Goal: Obtain resource: Download file/media

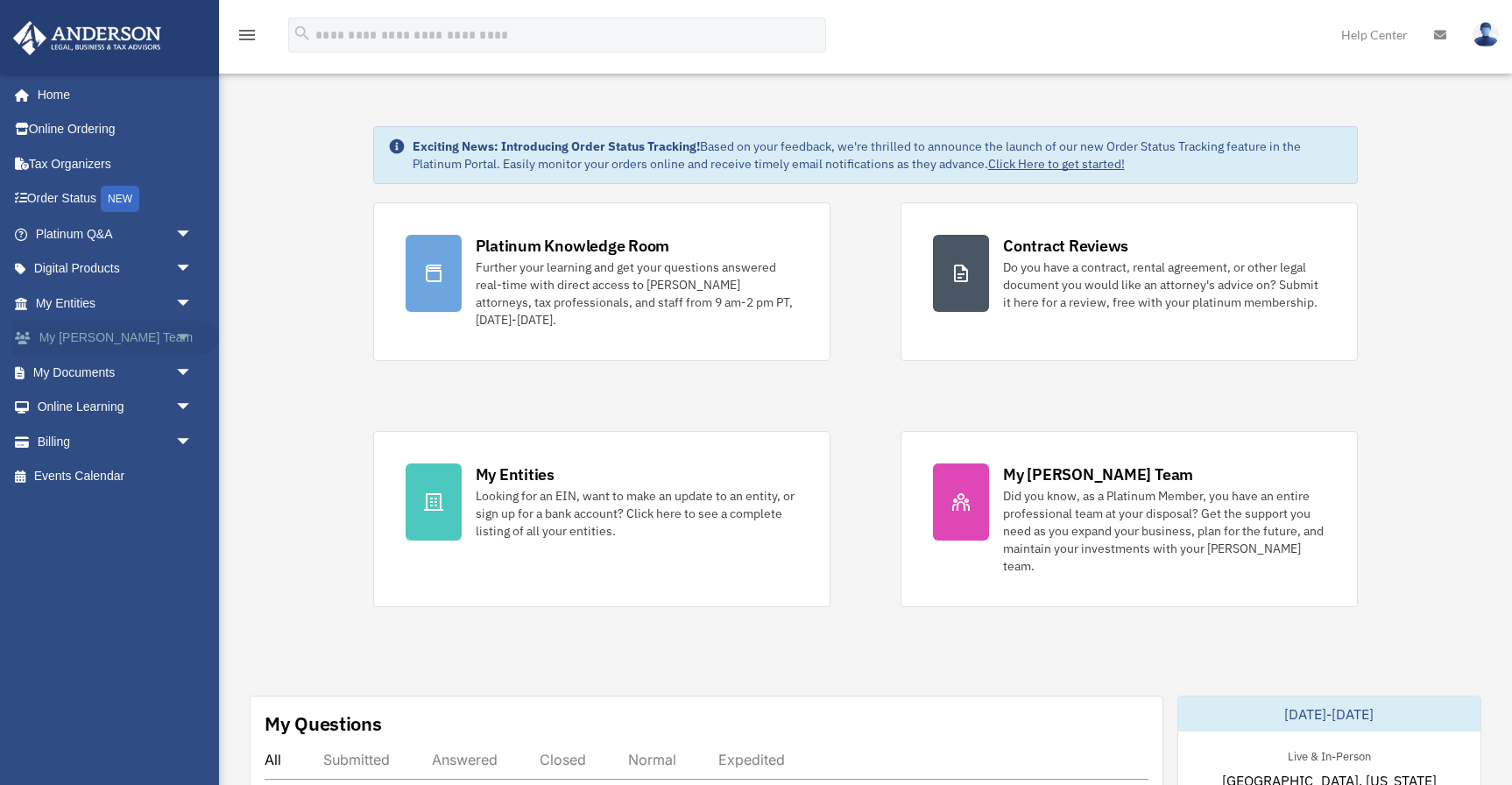
click at [188, 335] on span "arrow_drop_down" at bounding box center [193, 338] width 35 height 36
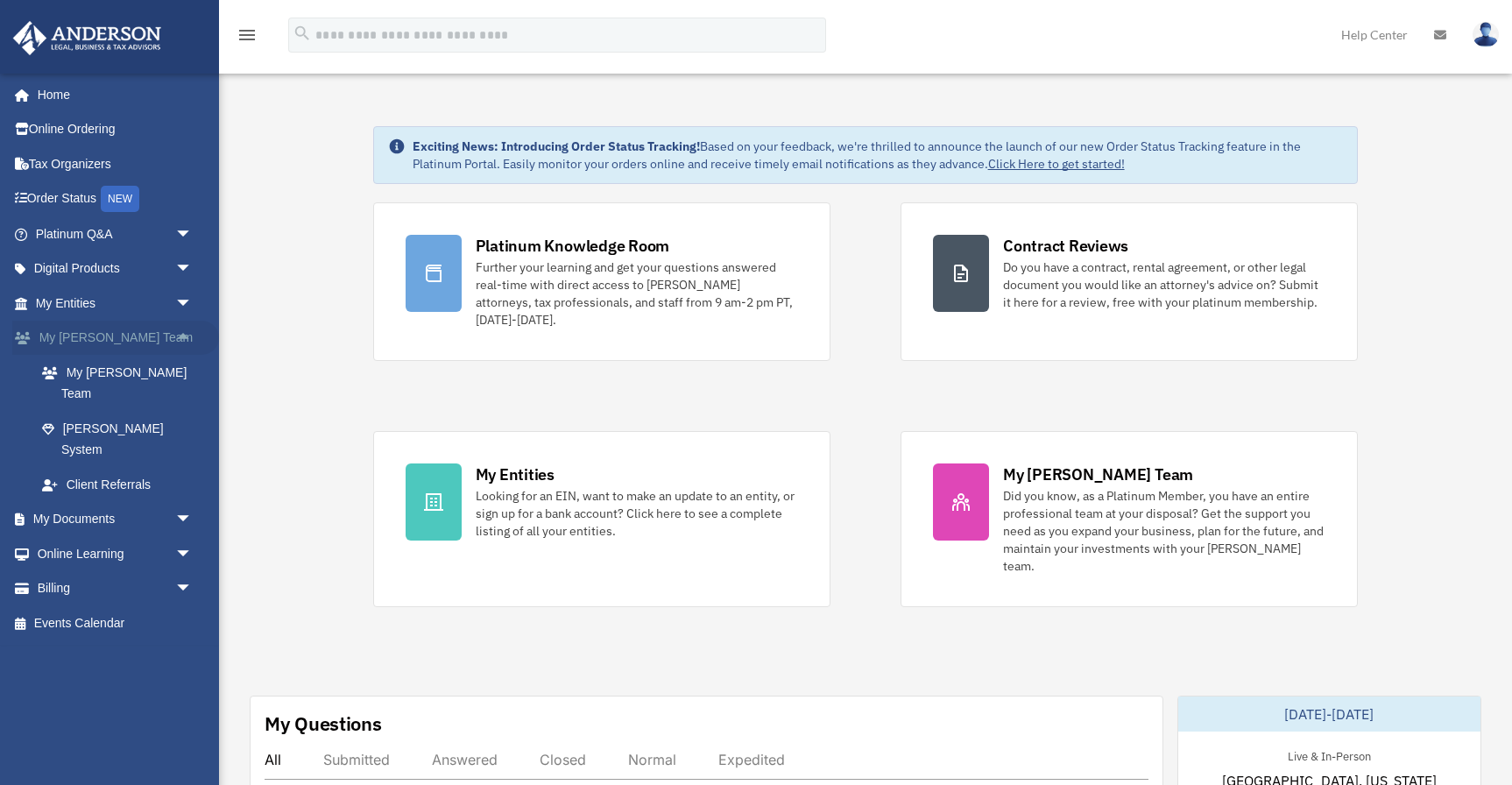
click at [188, 335] on span "arrow_drop_up" at bounding box center [193, 338] width 35 height 36
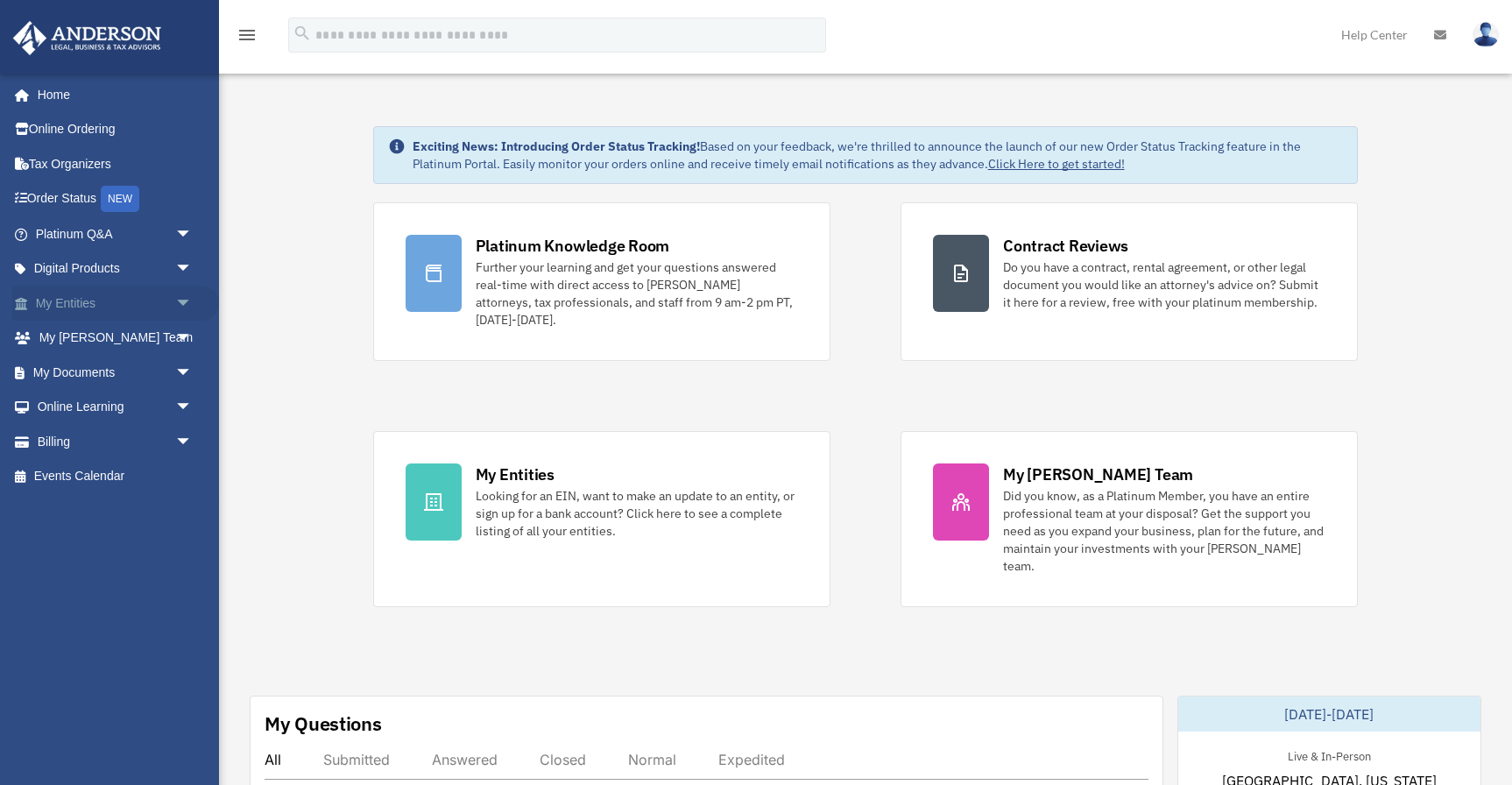
click at [186, 308] on span "arrow_drop_down" at bounding box center [193, 303] width 35 height 36
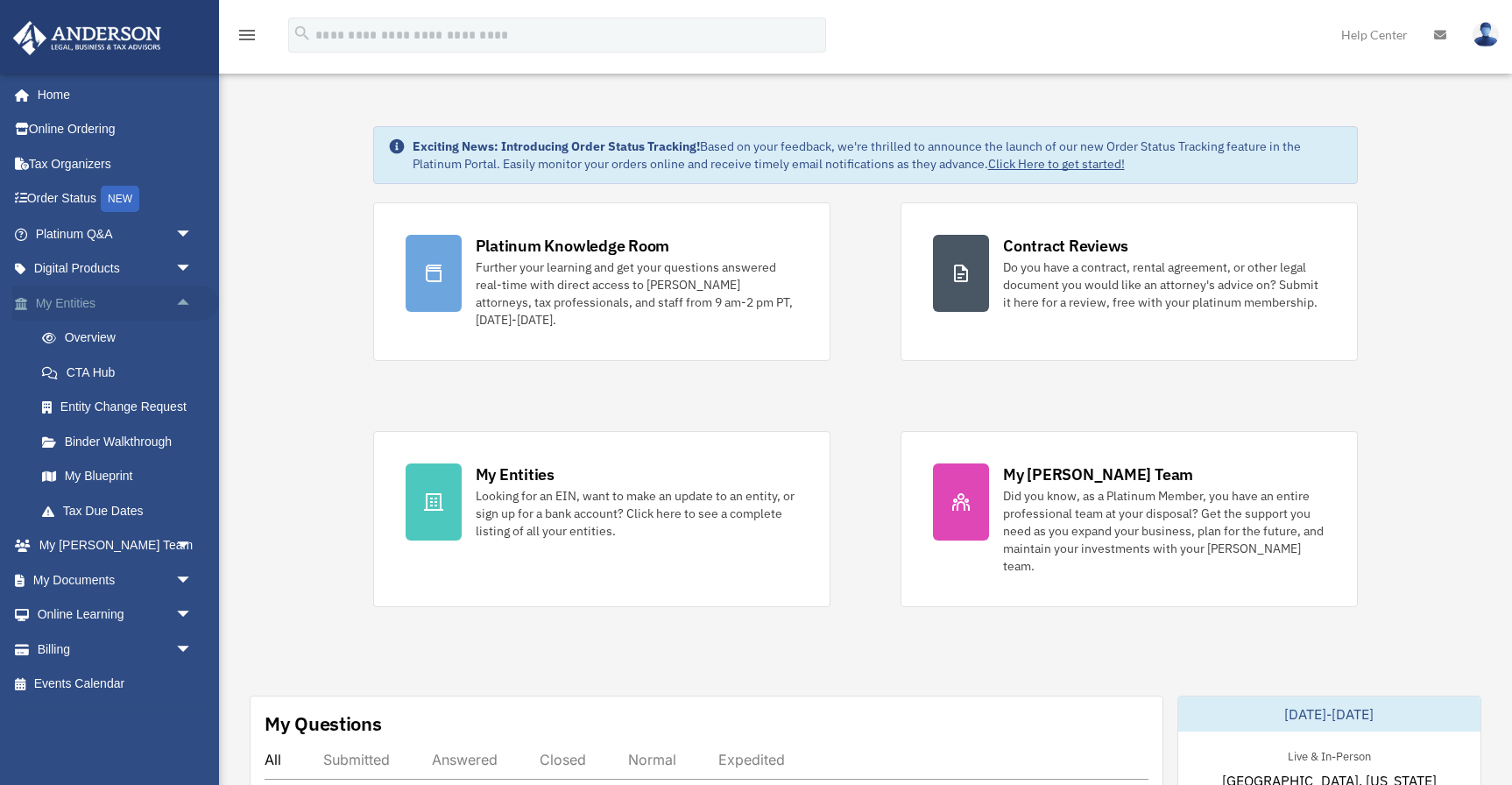
click at [186, 308] on span "arrow_drop_up" at bounding box center [193, 303] width 35 height 36
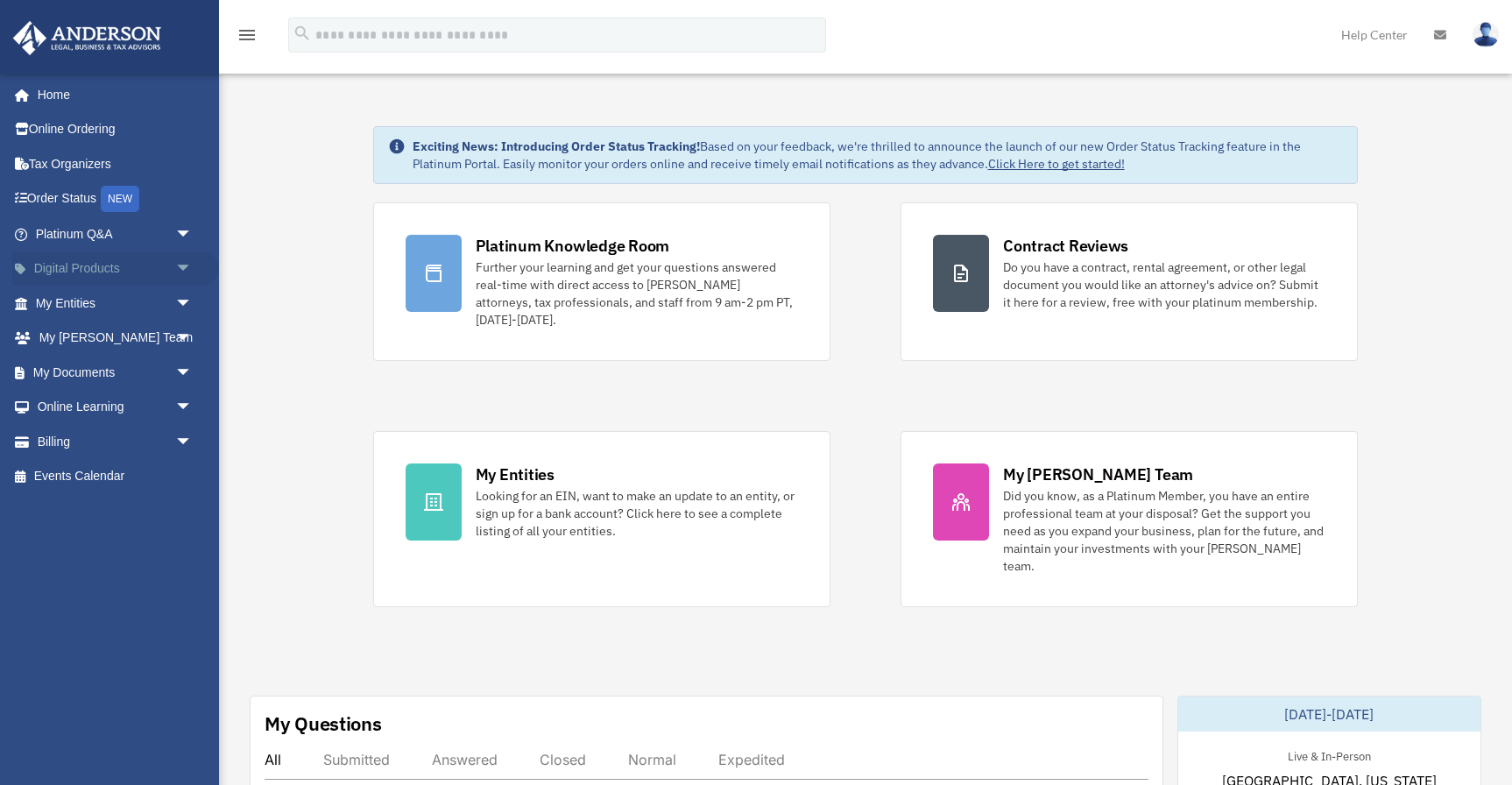
click at [182, 265] on span "arrow_drop_down" at bounding box center [193, 269] width 35 height 36
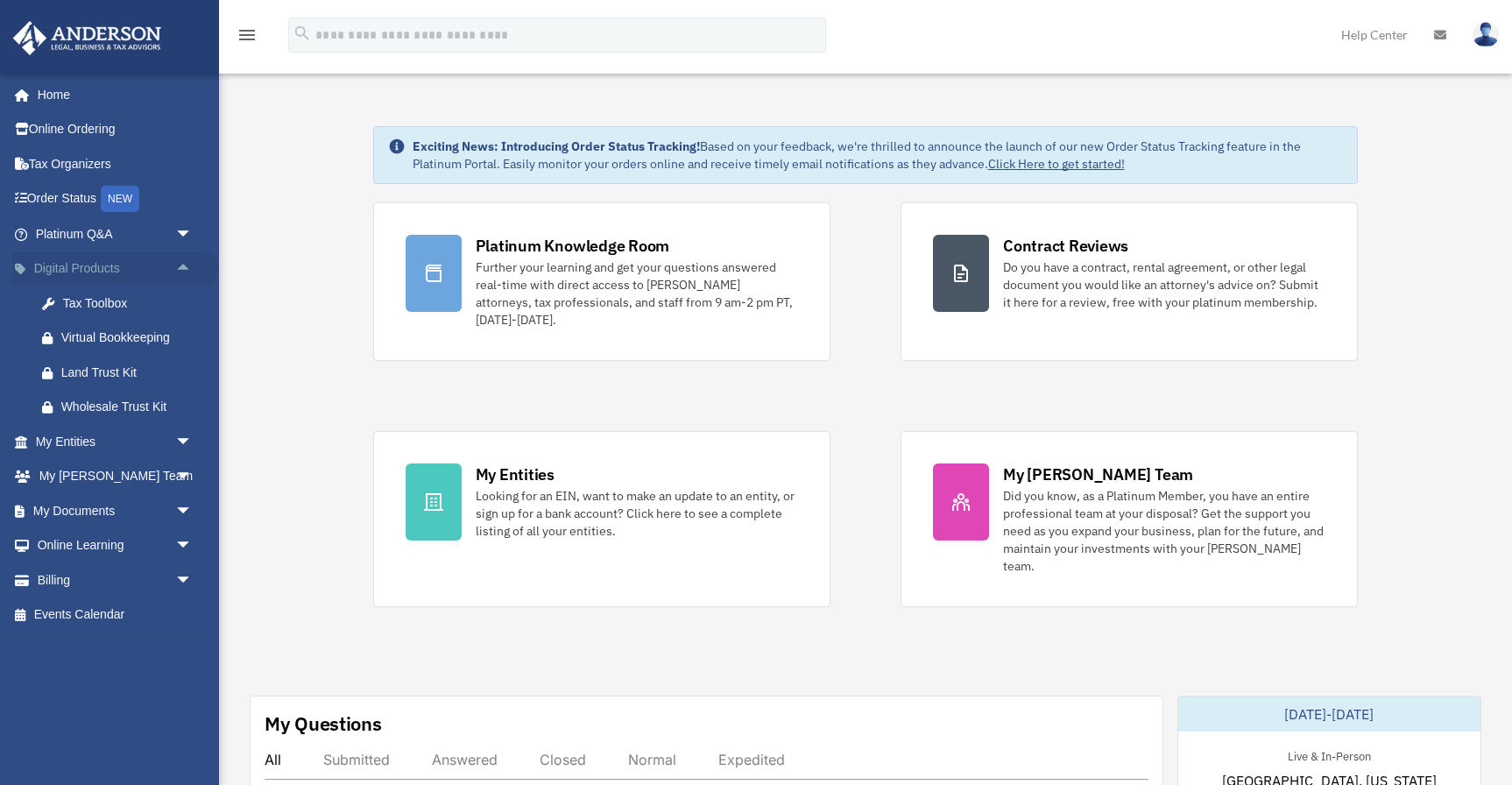
click at [182, 265] on span "arrow_drop_up" at bounding box center [193, 269] width 35 height 36
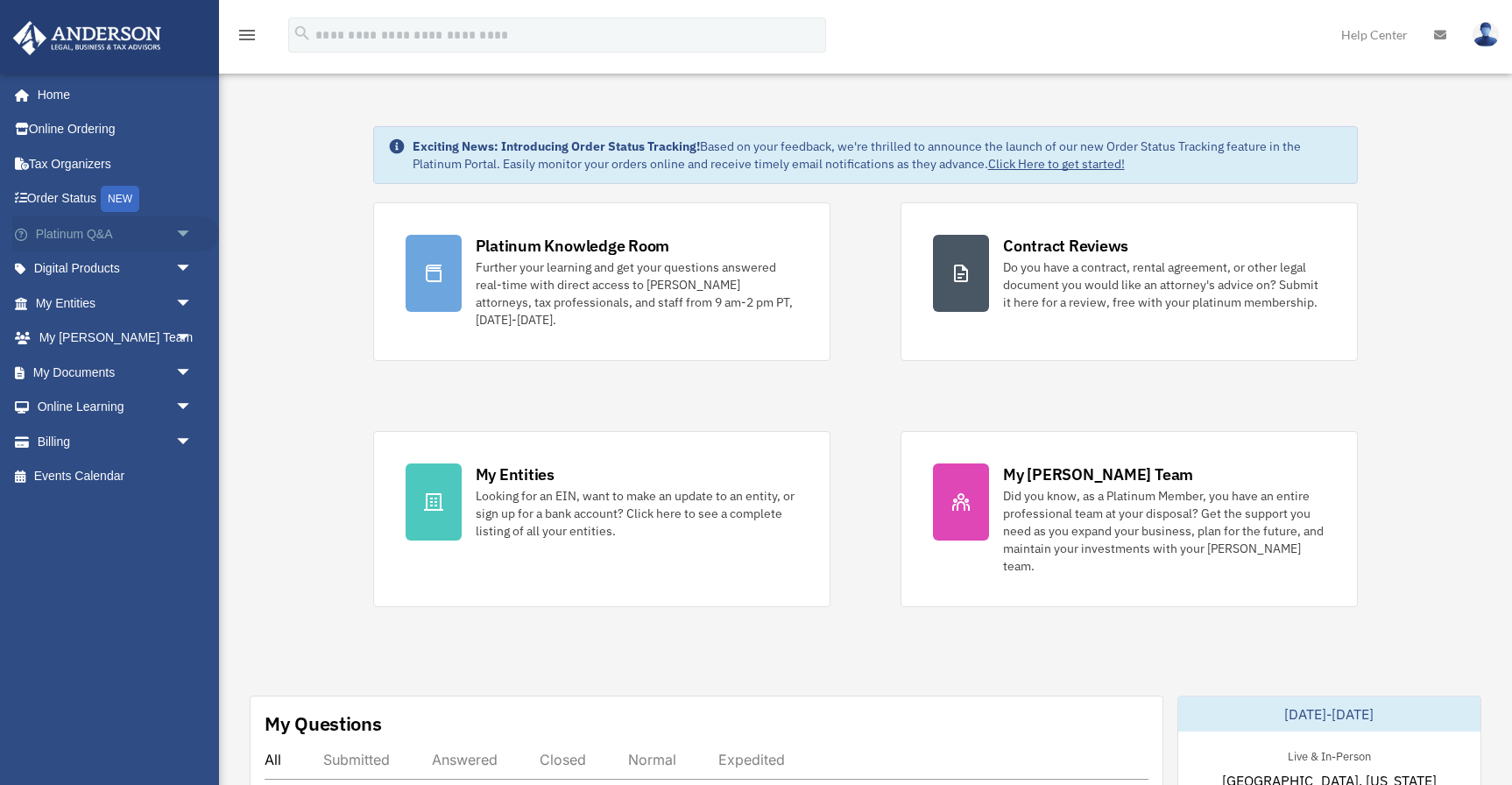
click at [181, 230] on span "arrow_drop_down" at bounding box center [193, 234] width 35 height 36
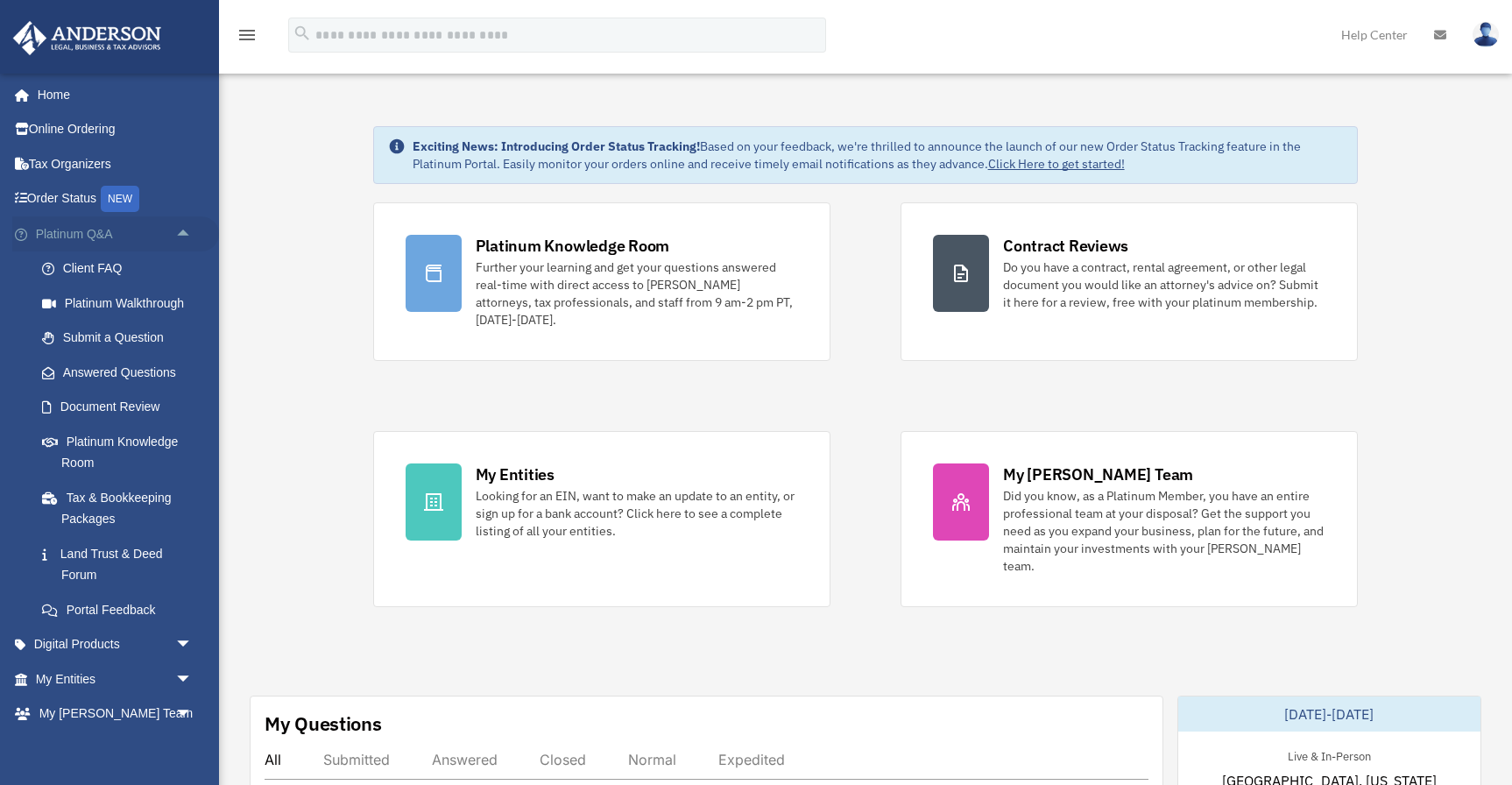
click at [181, 230] on span "arrow_drop_up" at bounding box center [193, 234] width 35 height 36
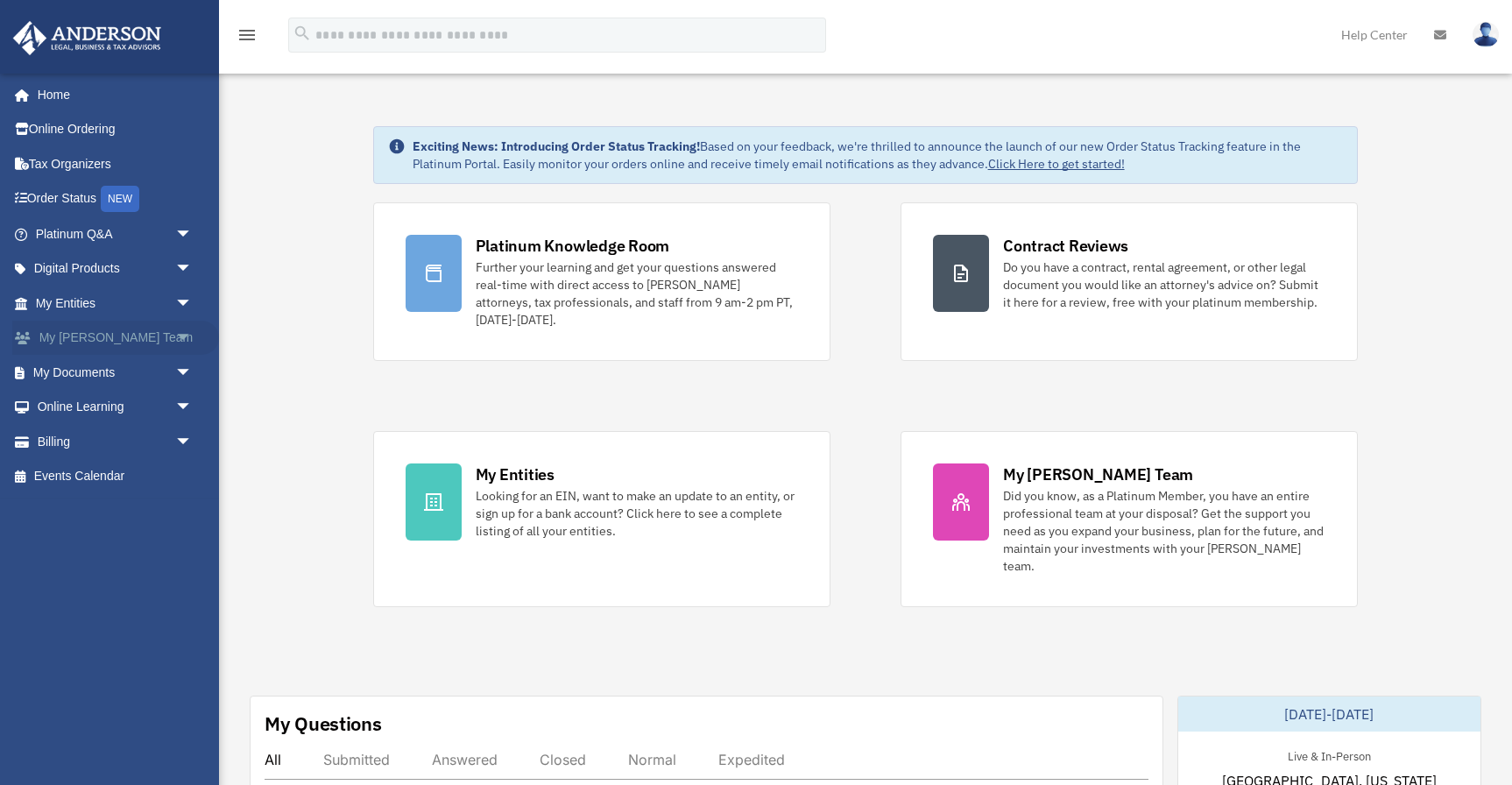
click at [180, 338] on span "arrow_drop_down" at bounding box center [193, 338] width 35 height 36
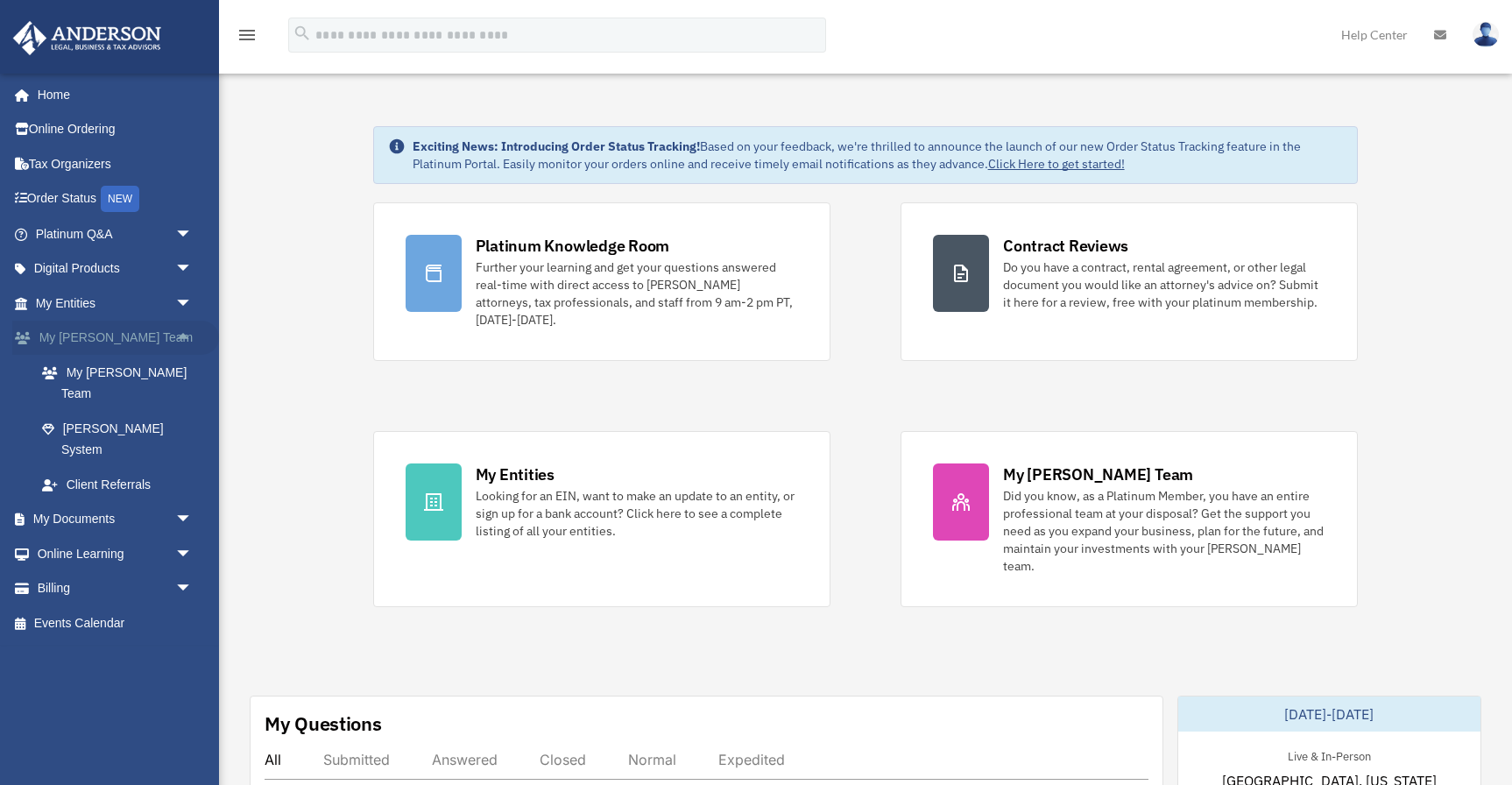
click at [180, 338] on span "arrow_drop_up" at bounding box center [193, 338] width 35 height 36
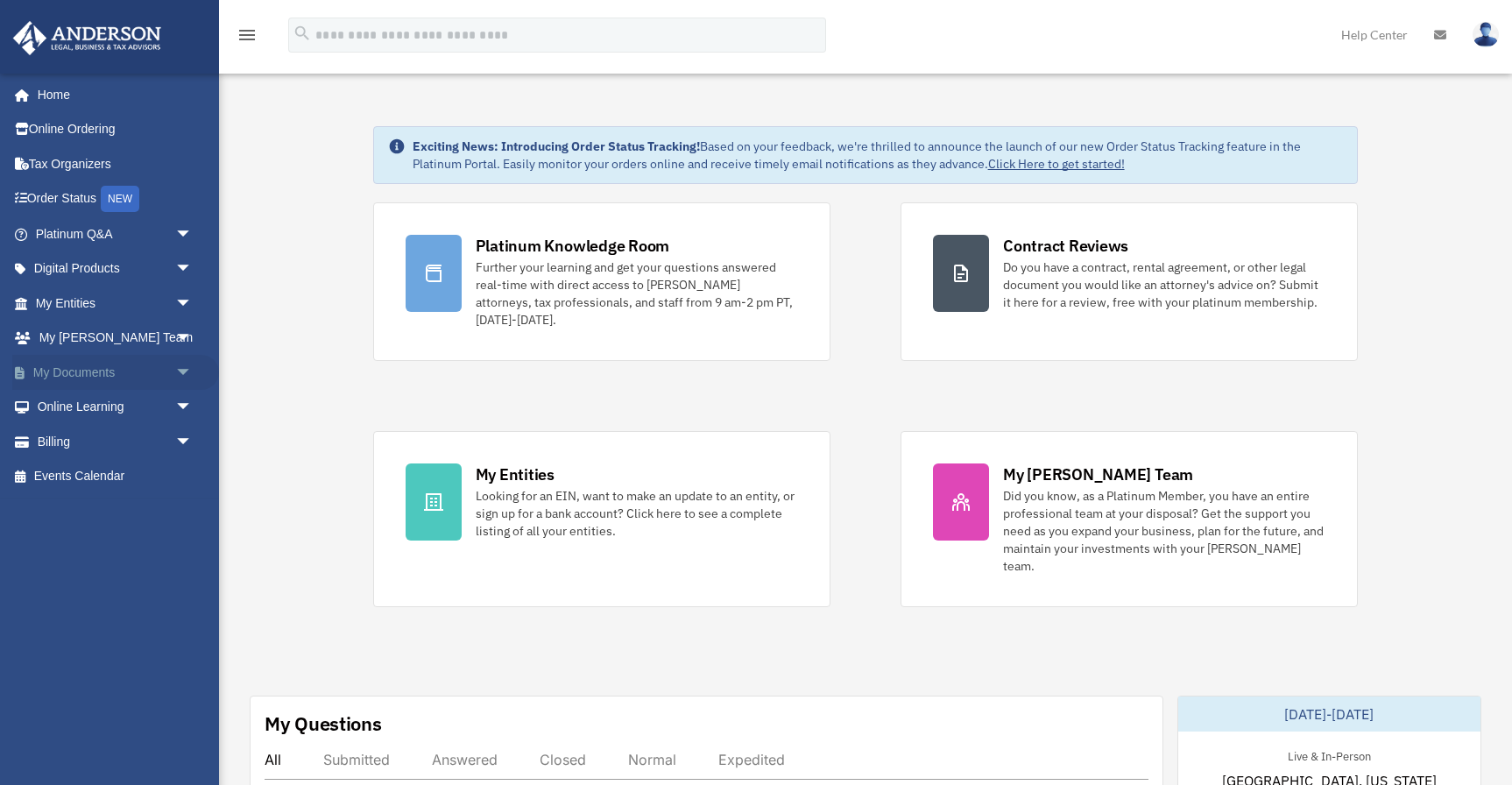
click at [188, 377] on span "arrow_drop_down" at bounding box center [193, 372] width 35 height 36
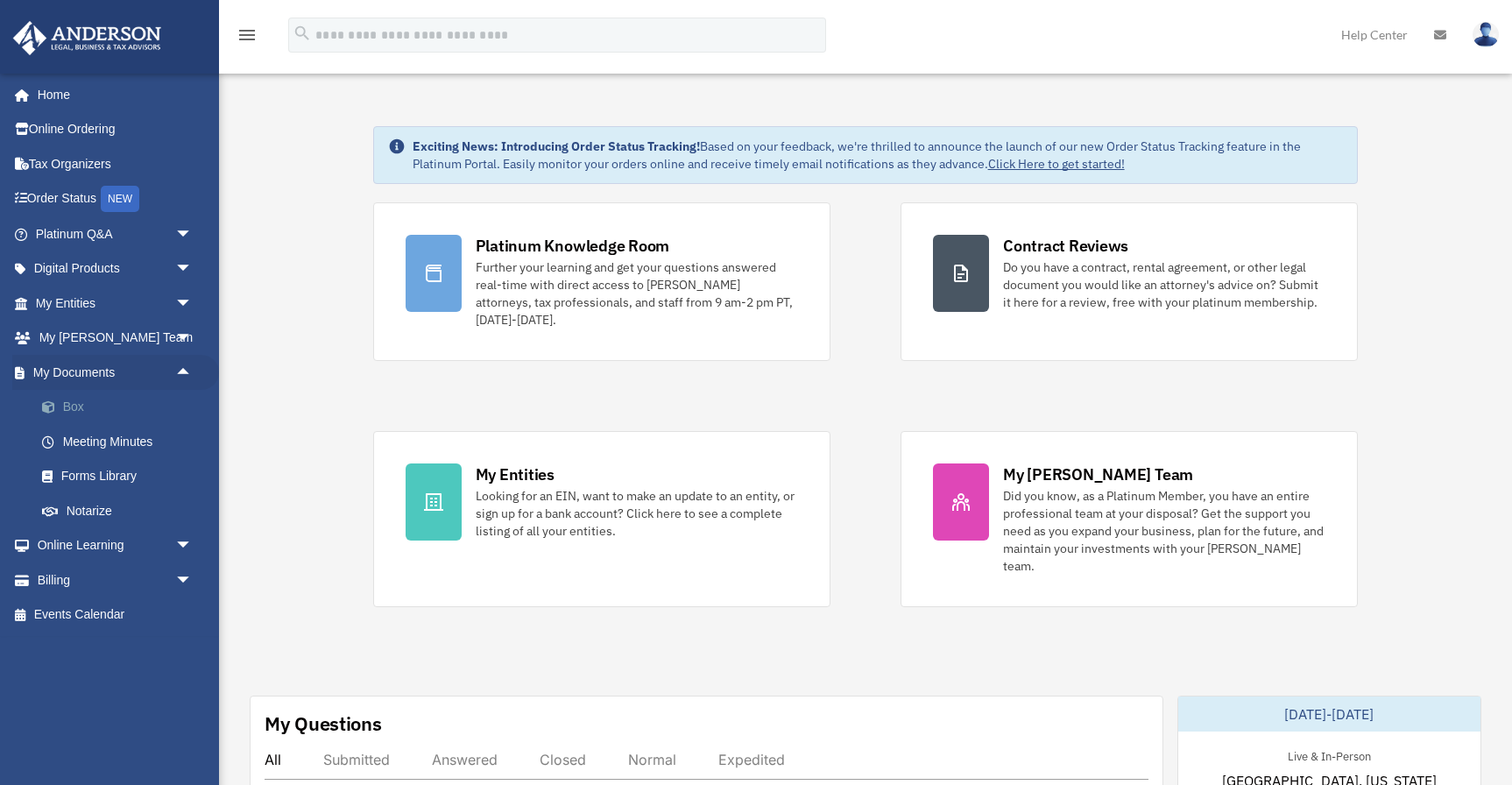
click at [89, 412] on link "Box" at bounding box center [122, 408] width 195 height 35
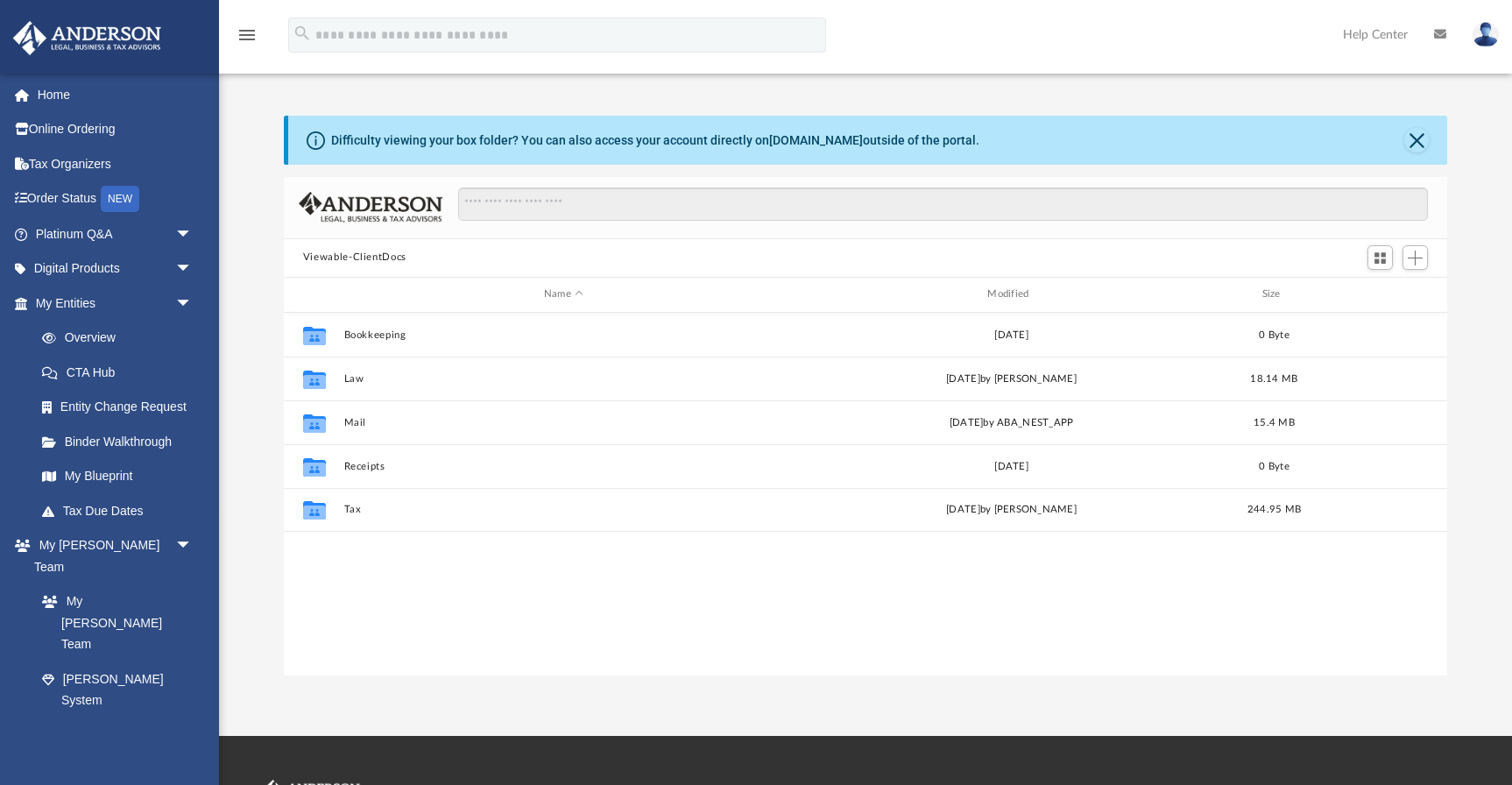
scroll to position [398, 1163]
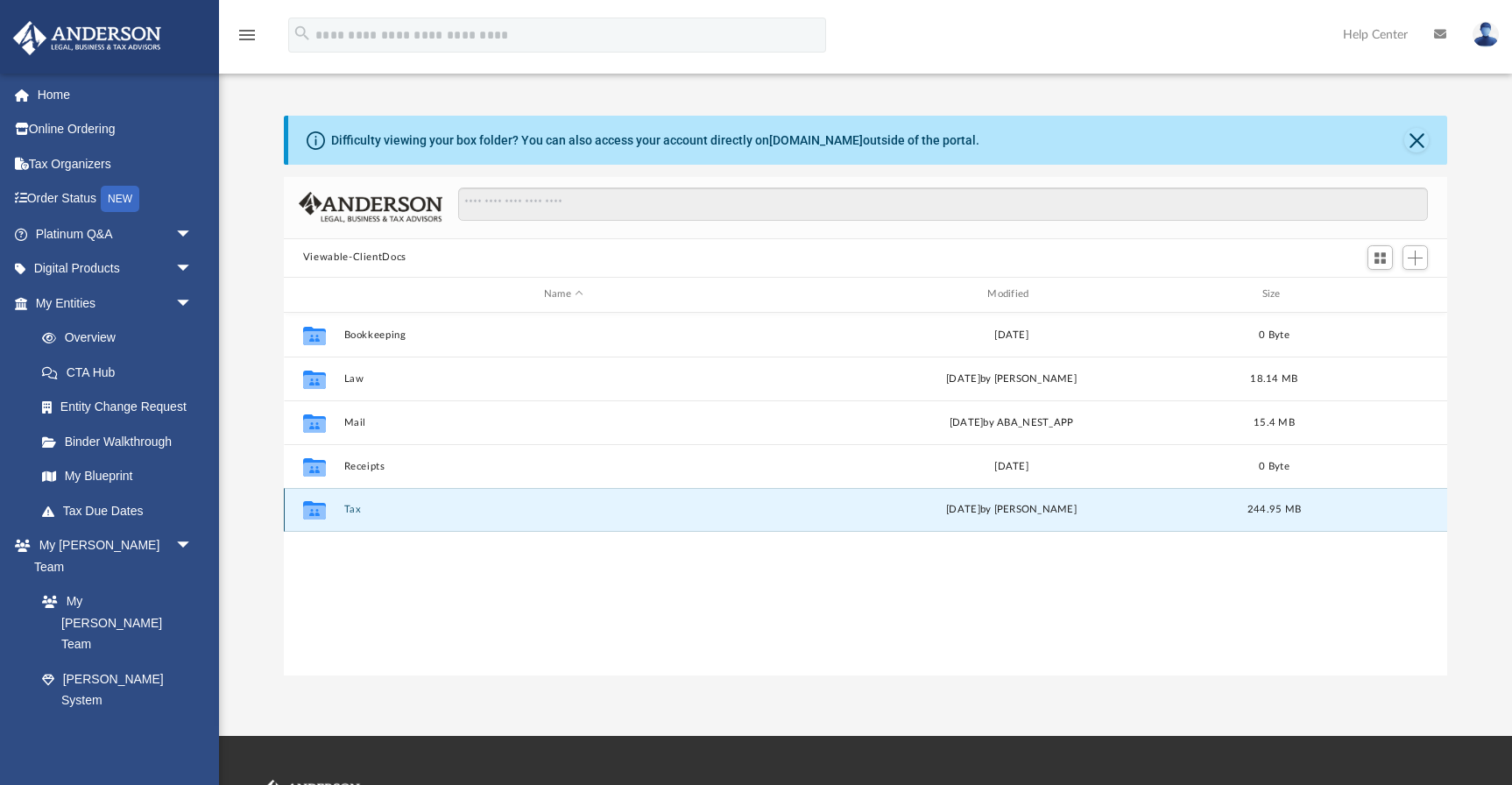
click at [350, 509] on button "Tax" at bounding box center [563, 509] width 439 height 11
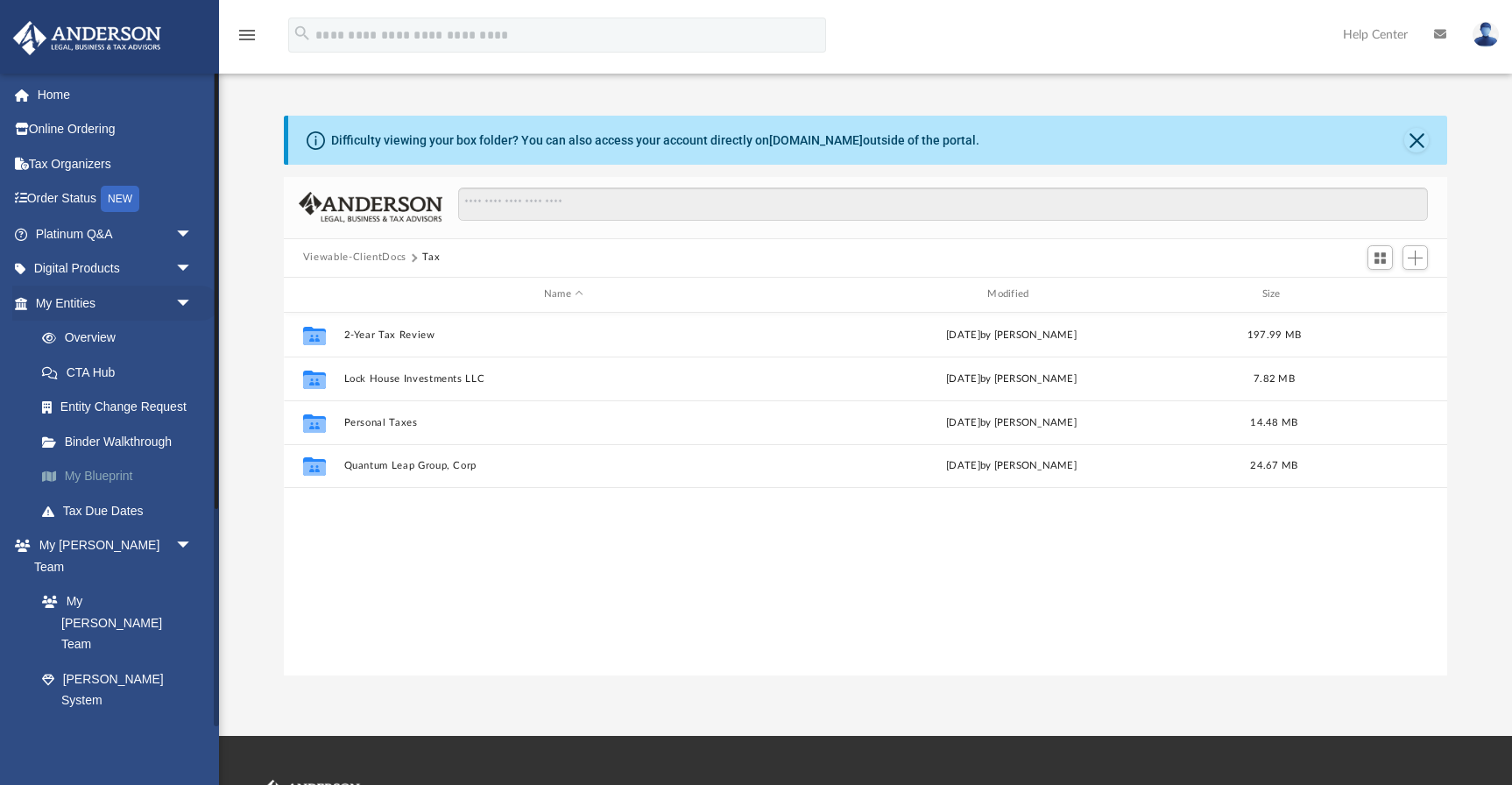
click at [115, 477] on link "My Blueprint" at bounding box center [122, 476] width 195 height 35
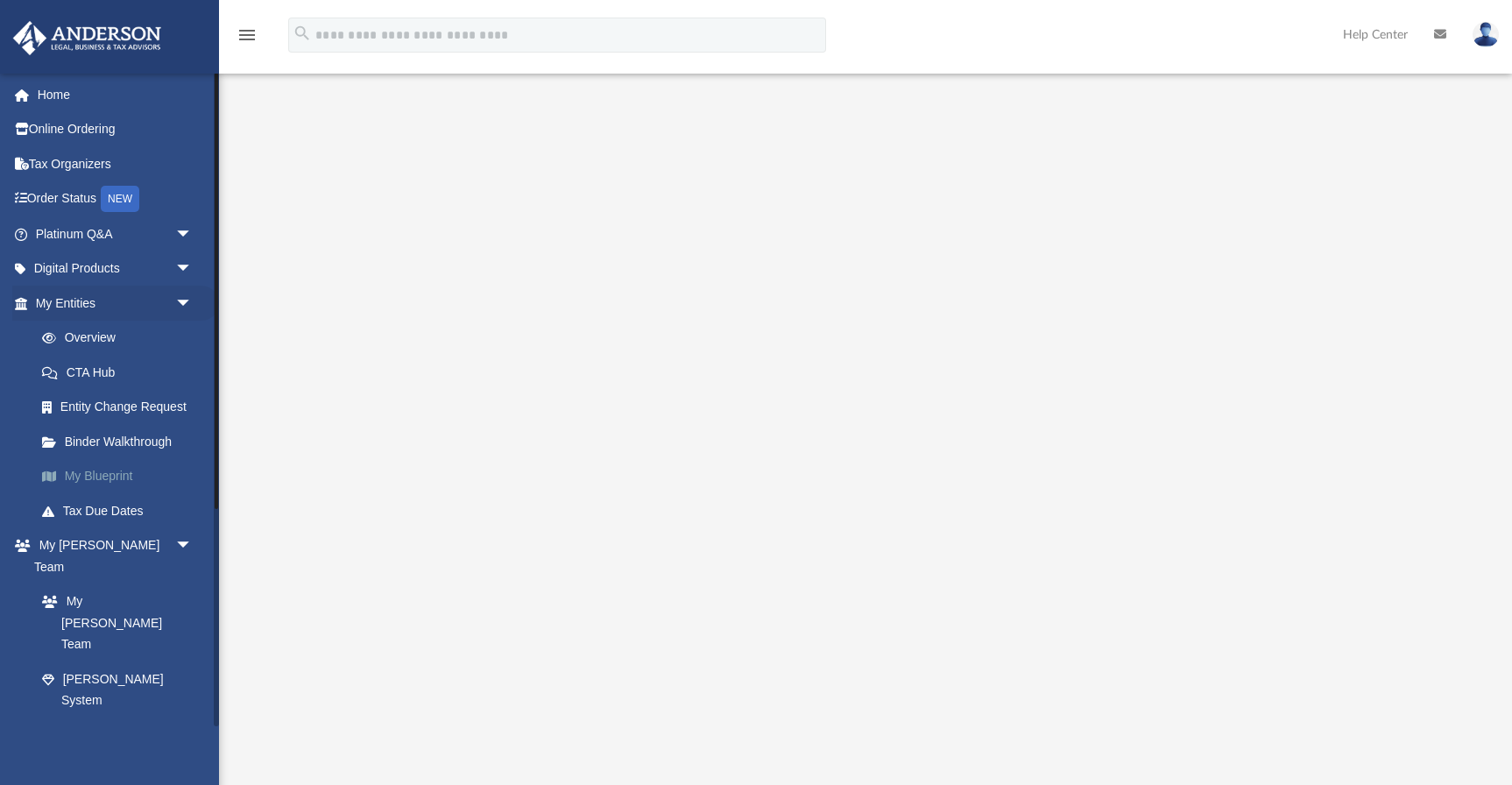
click at [124, 475] on link "My Blueprint" at bounding box center [122, 476] width 195 height 35
click at [184, 303] on span "arrow_drop_down" at bounding box center [193, 303] width 35 height 36
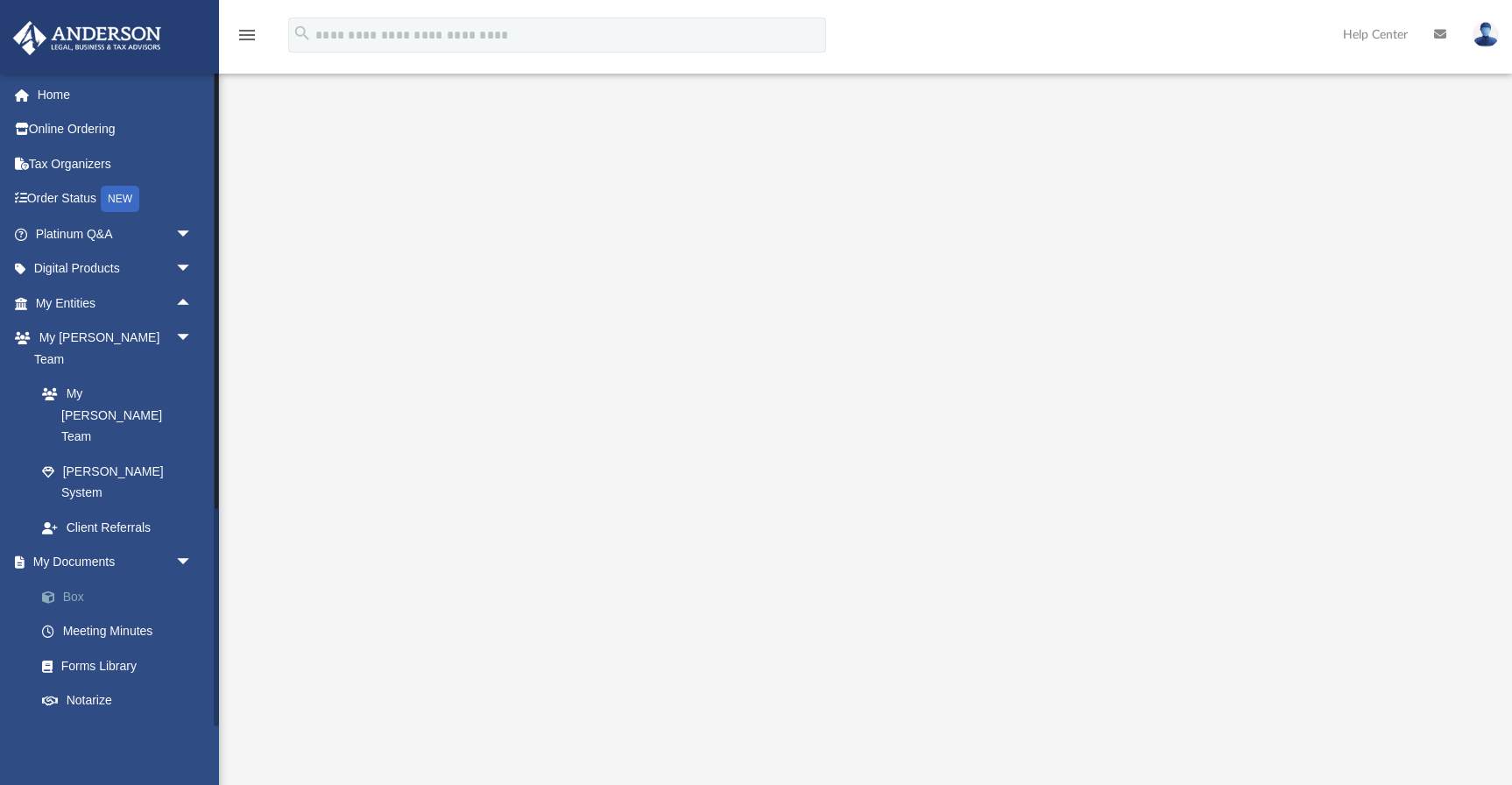
click at [117, 579] on link "Box" at bounding box center [122, 597] width 195 height 35
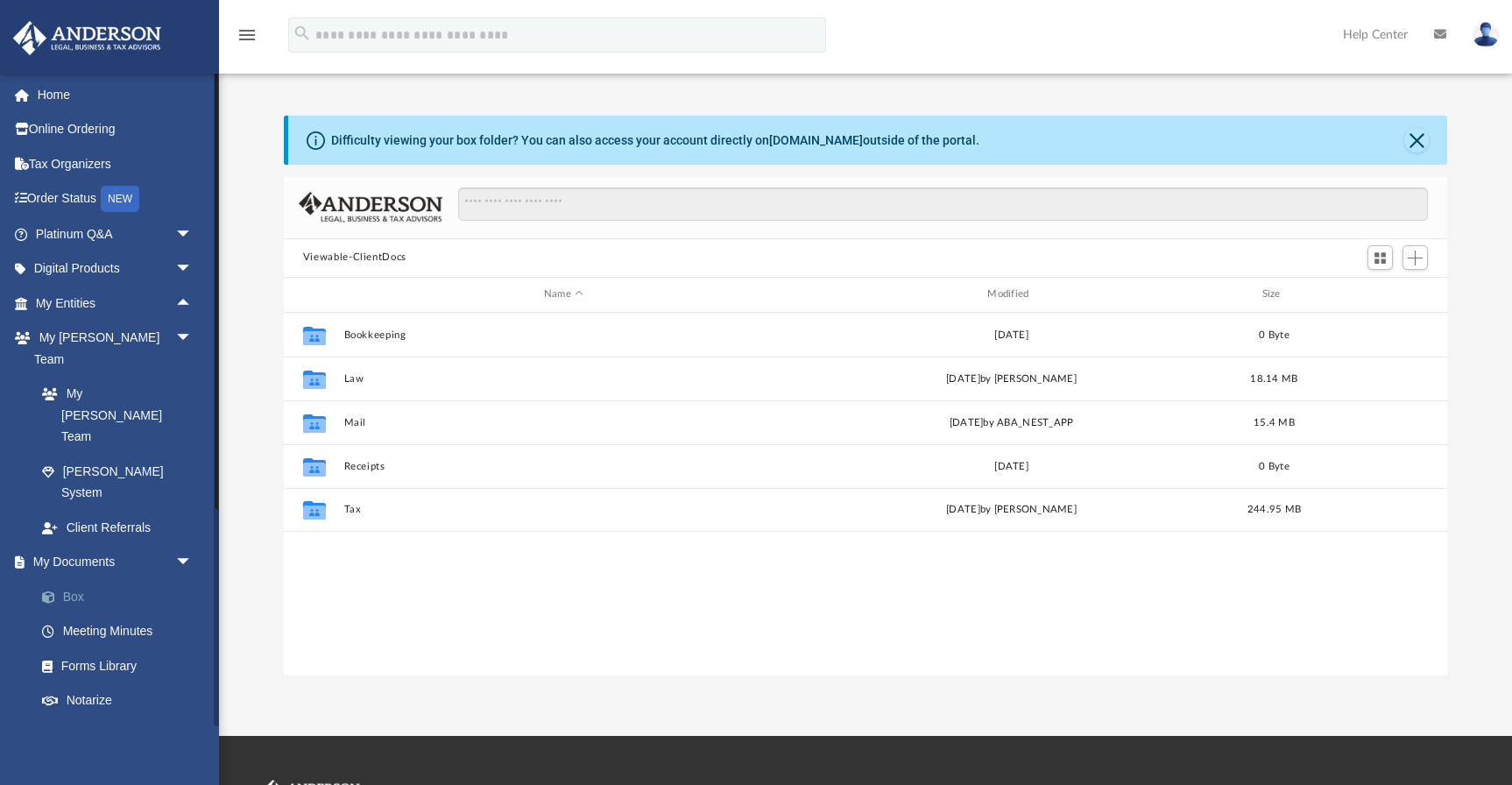
scroll to position [398, 1163]
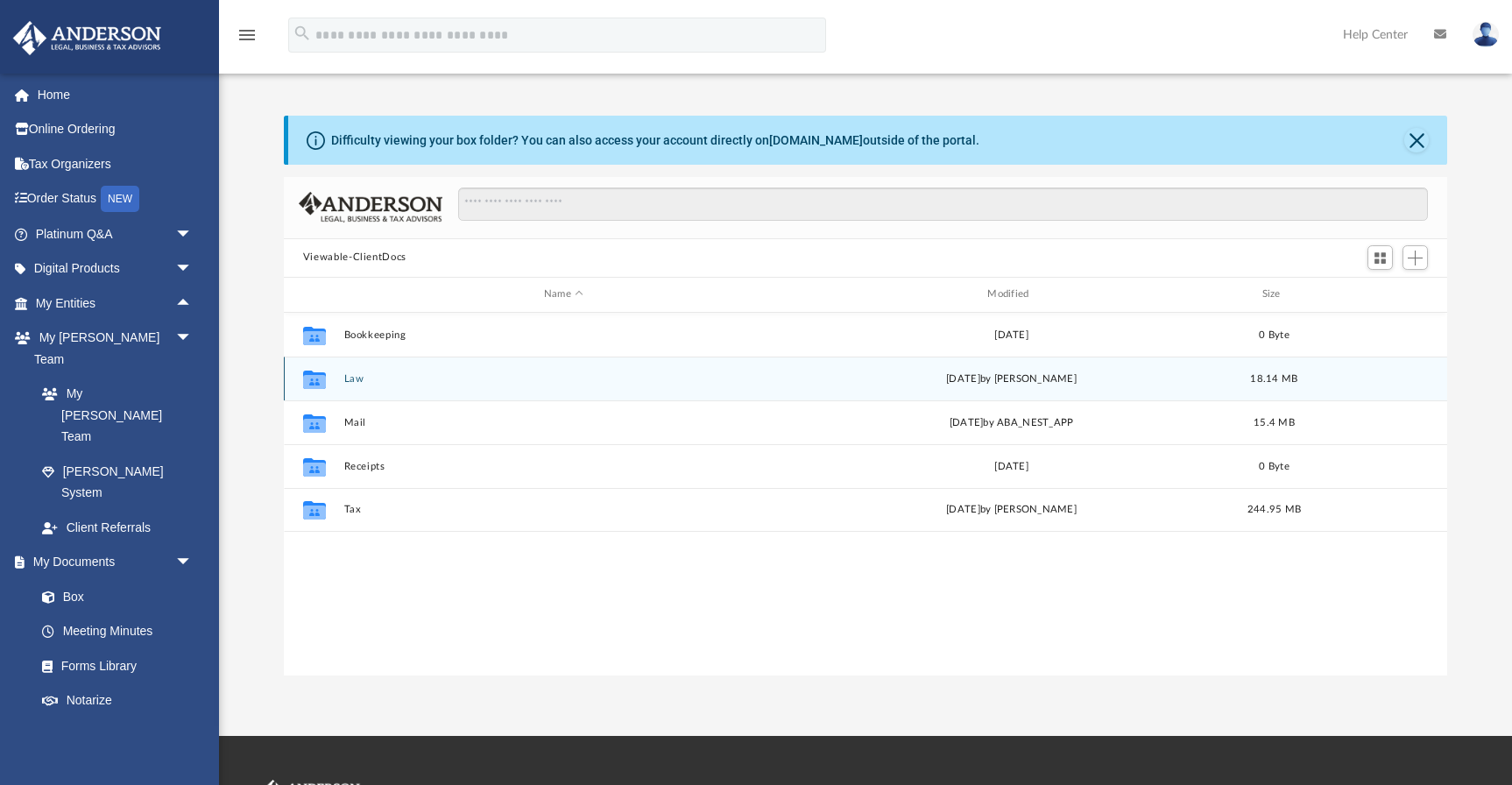
click at [344, 377] on button "Law" at bounding box center [563, 377] width 439 height 11
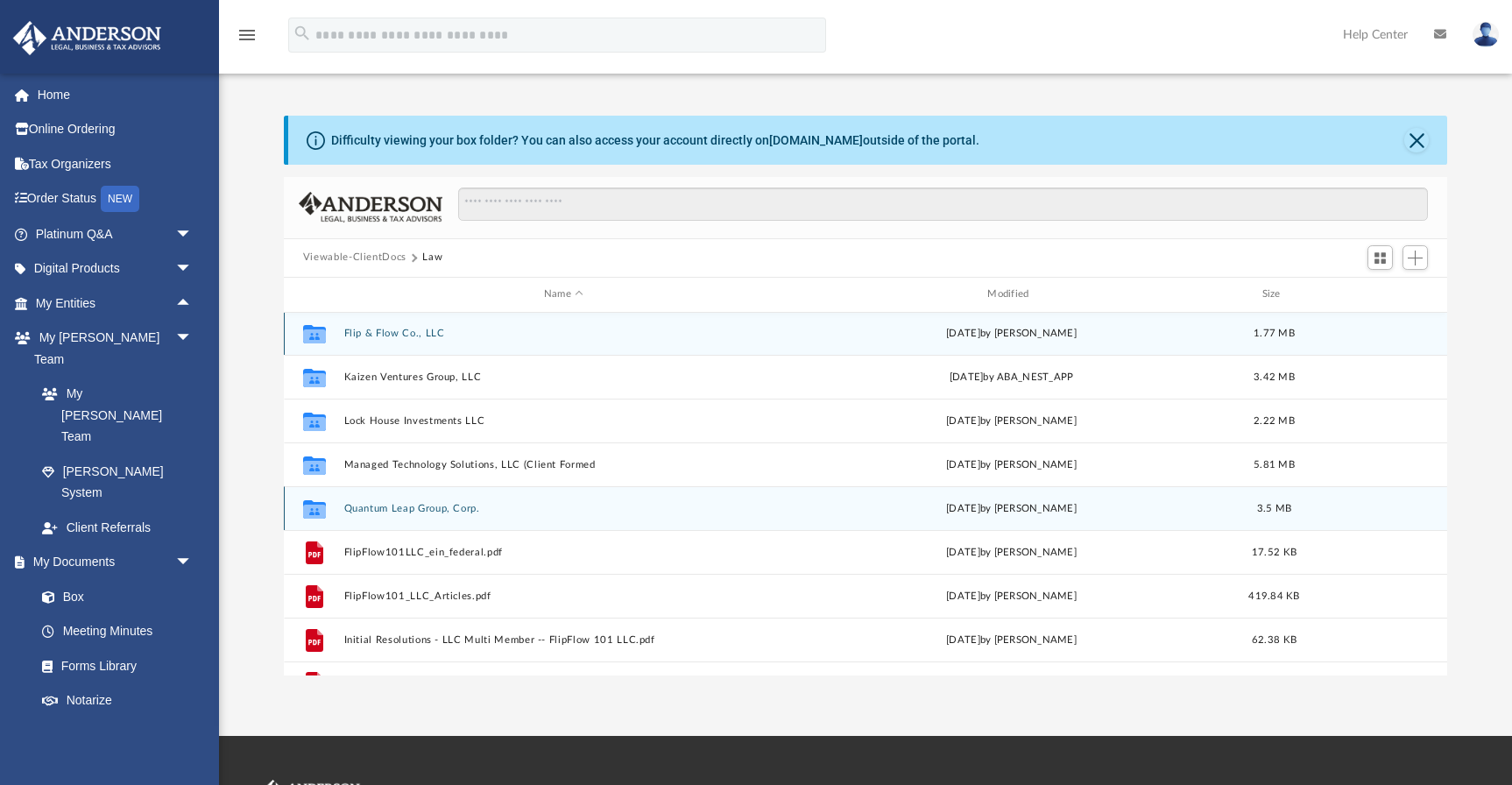
scroll to position [0, 0]
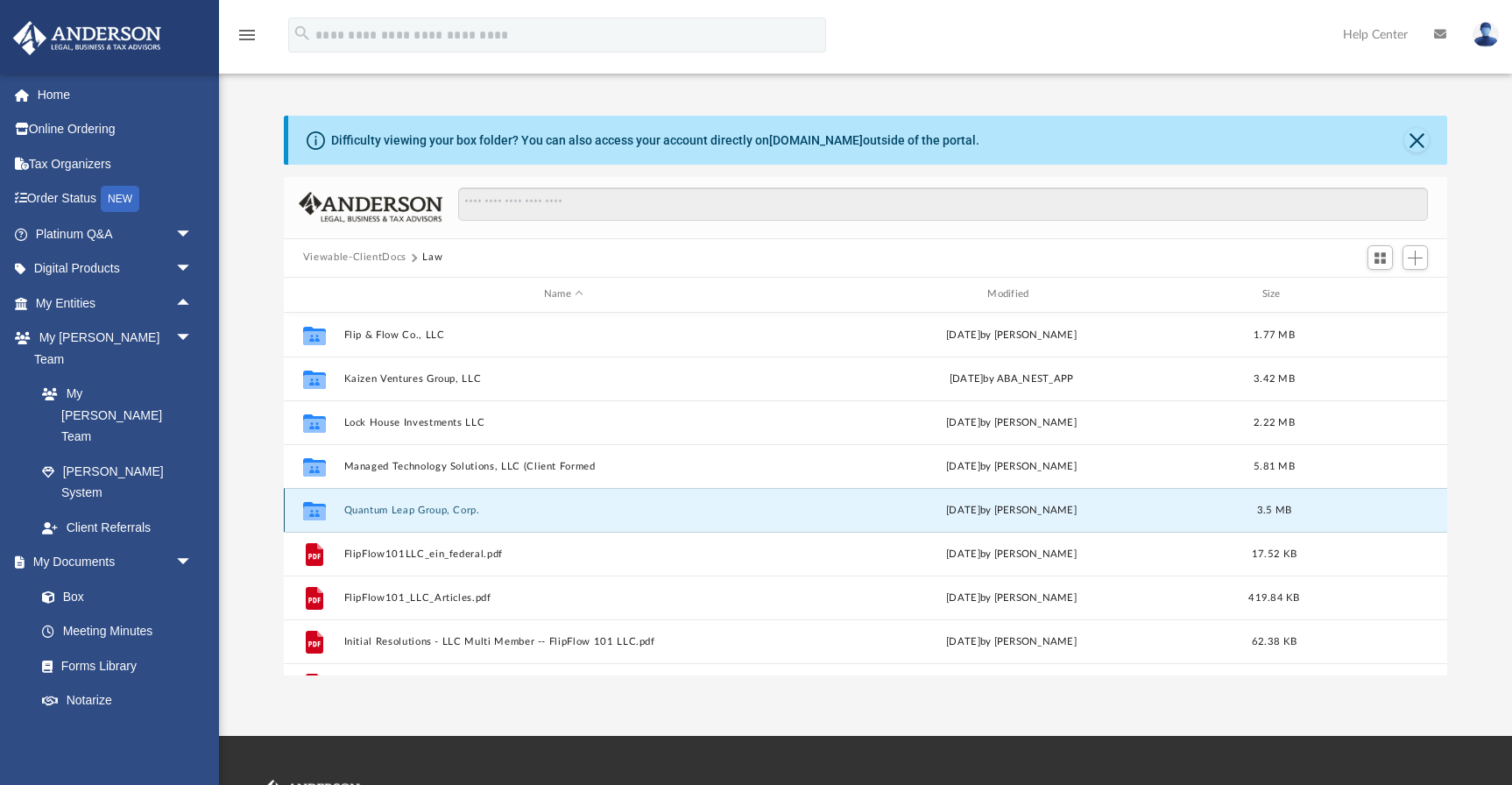
click at [379, 504] on button "Quantum Leap Group, Corp." at bounding box center [563, 509] width 439 height 11
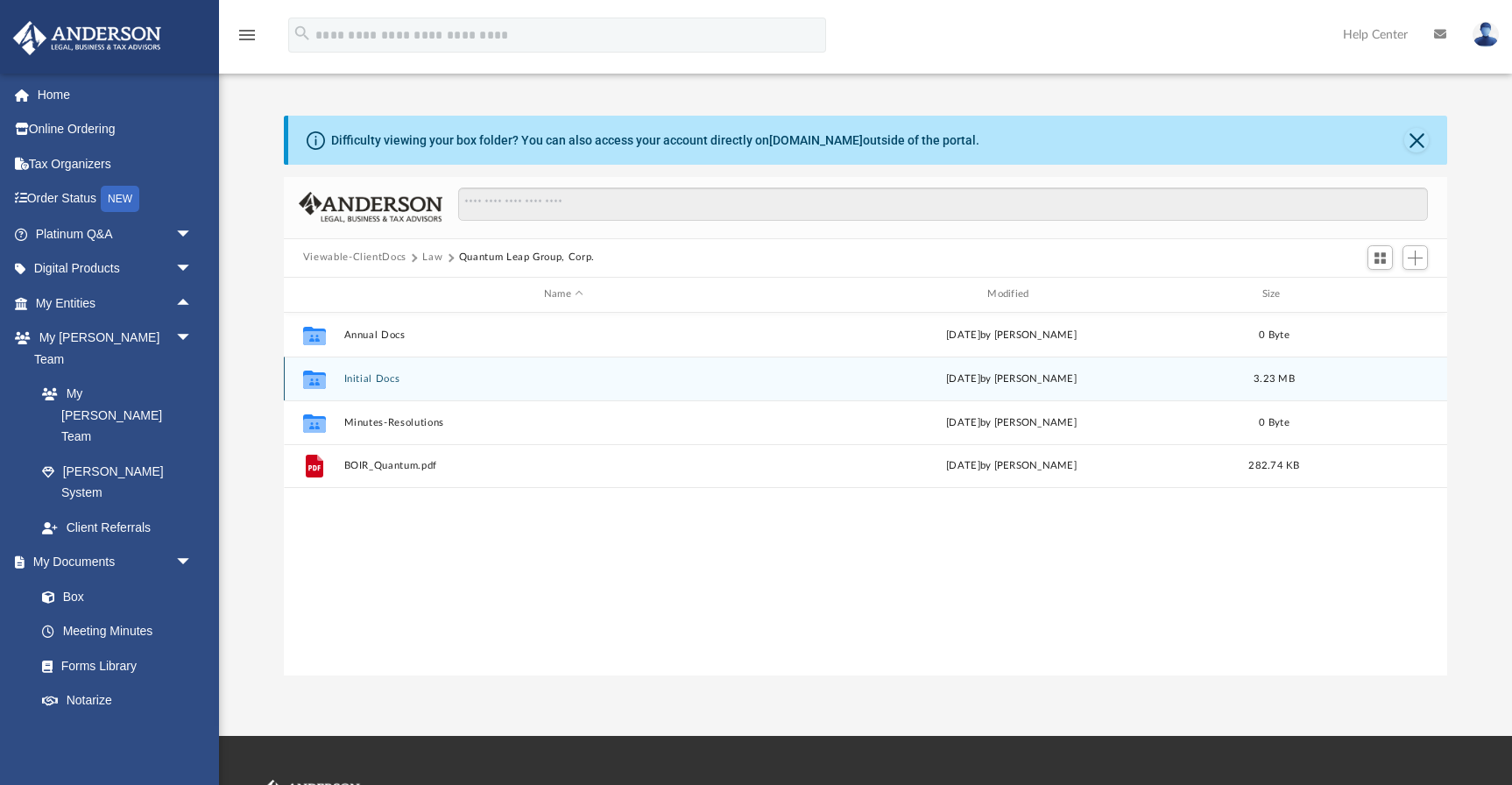
click at [371, 377] on button "Initial Docs" at bounding box center [563, 377] width 439 height 11
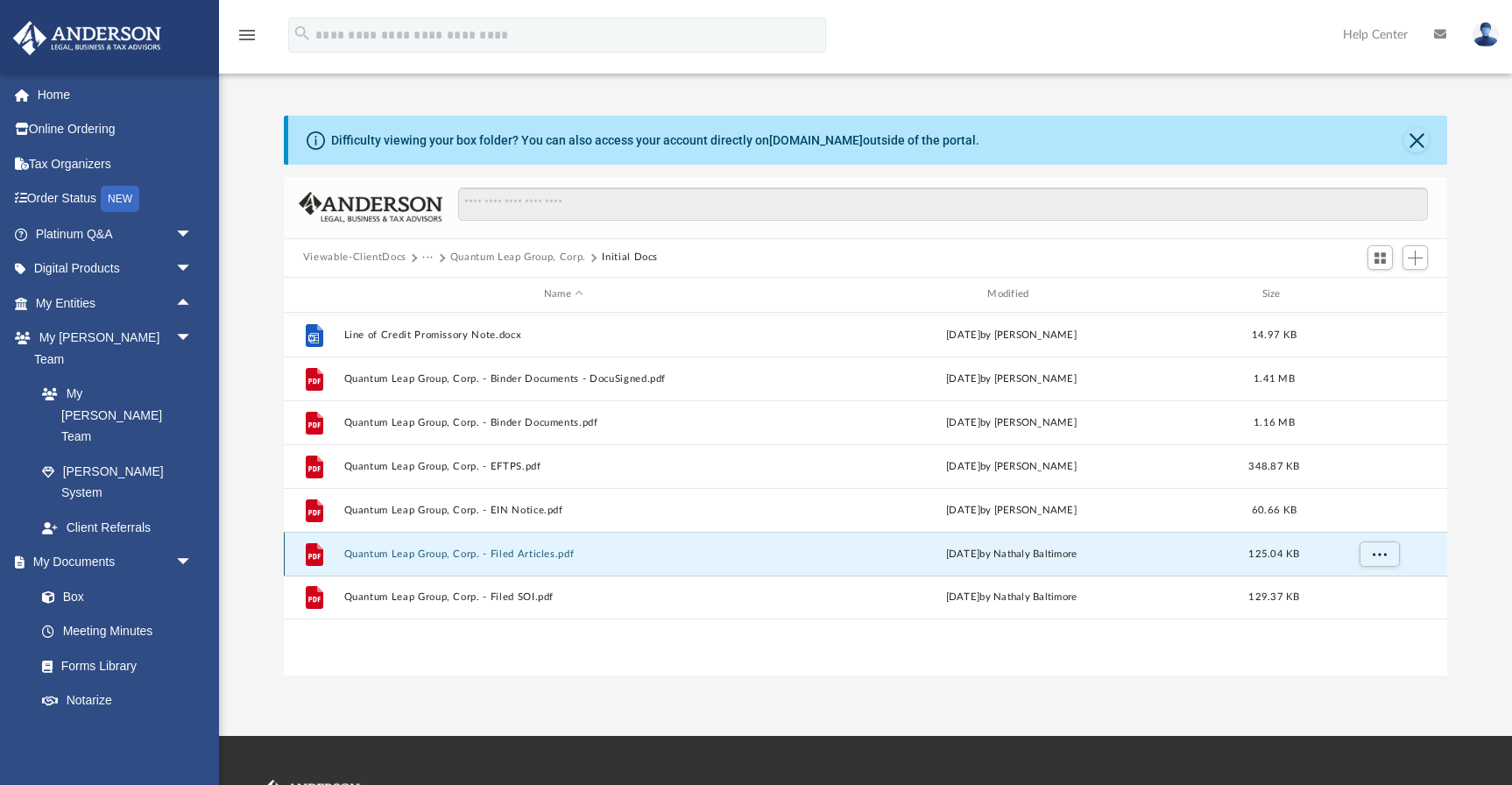
click at [402, 552] on button "Quantum Leap Group, Corp. - Filed Articles.pdf" at bounding box center [563, 553] width 439 height 11
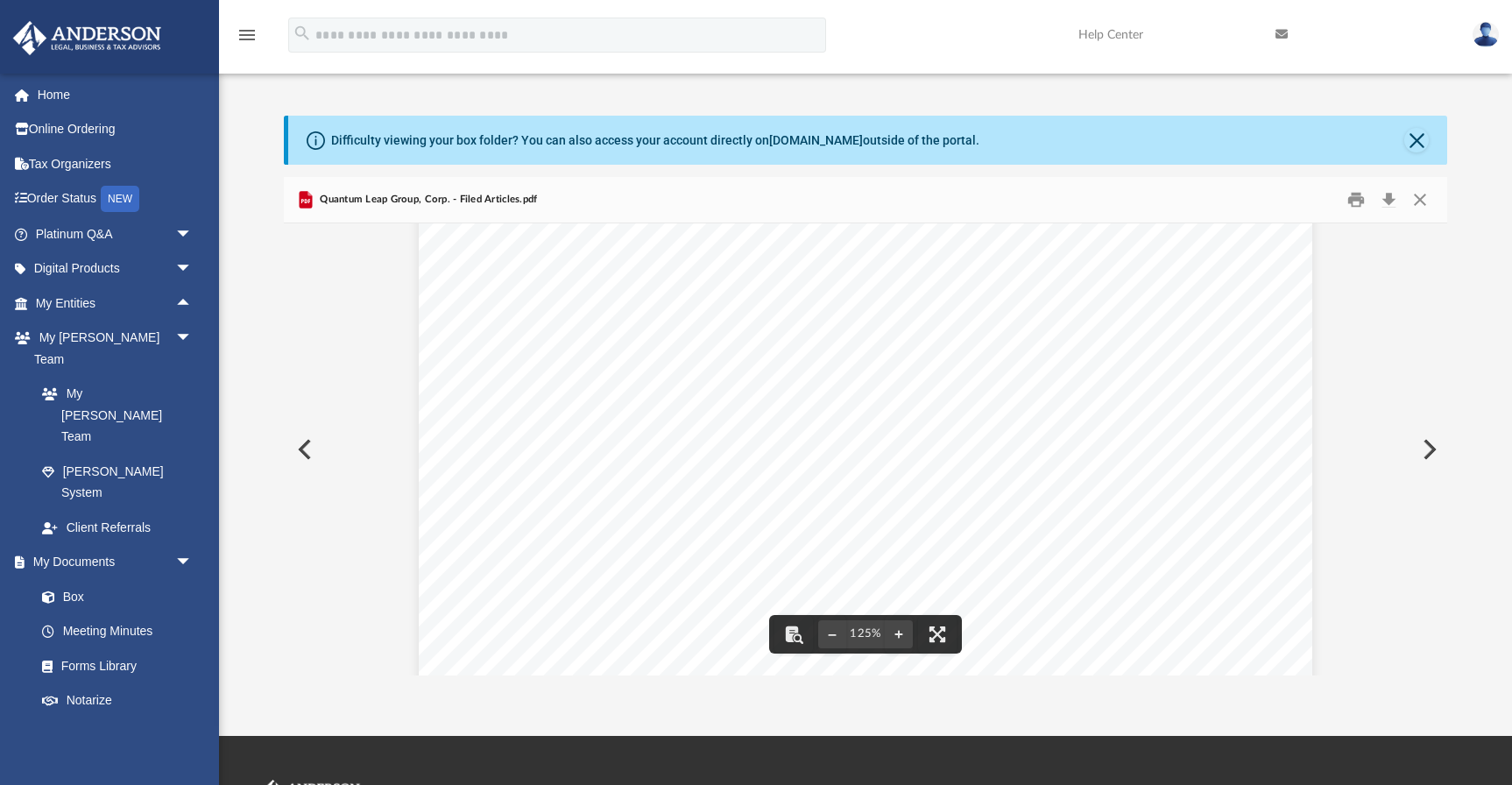
scroll to position [107, 0]
